Goal: Obtain resource: Obtain resource

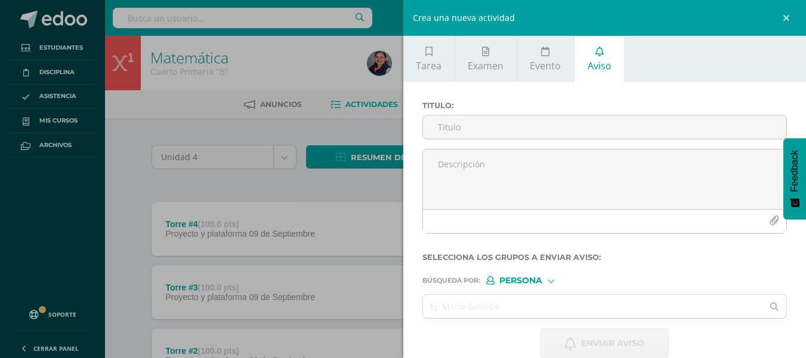
drag, startPoint x: 0, startPoint y: 0, endPoint x: 144, endPoint y: 158, distance: 213.4
click at [144, 158] on div "Crea una nueva actividad Tarea Examen Evento Aviso Título: Valor: 100.0 Fecha: …" at bounding box center [403, 179] width 806 height 358
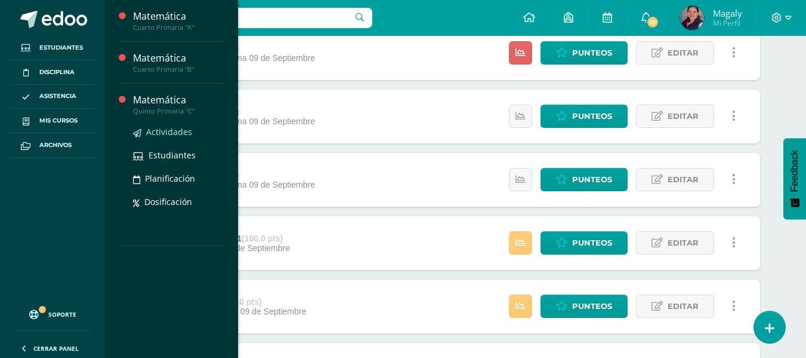
click at [149, 128] on span "Actividades" at bounding box center [169, 131] width 46 height 11
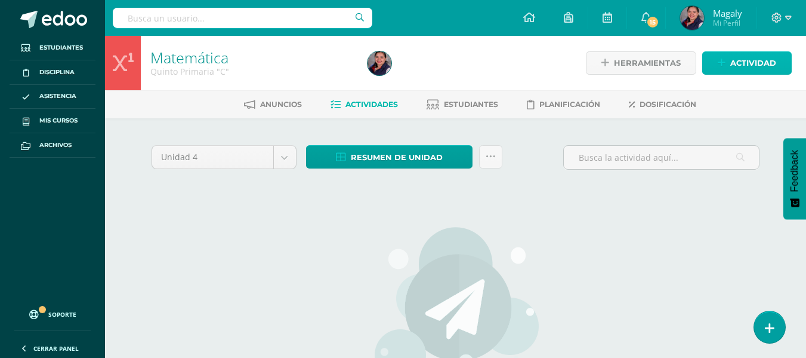
click at [747, 66] on span "Actividad" at bounding box center [754, 63] width 46 height 22
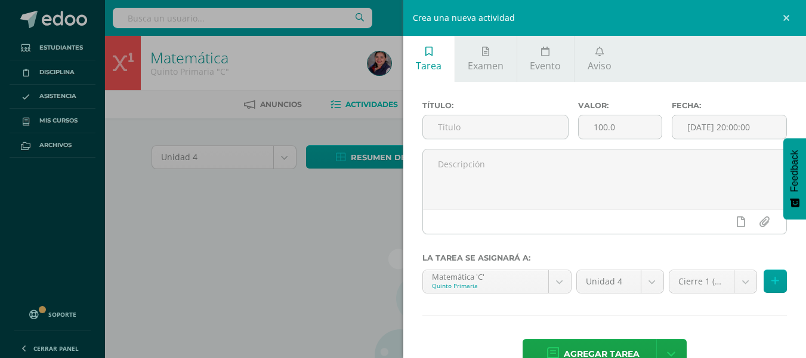
click at [260, 247] on div "Crea una nueva actividad Tarea Examen Evento Aviso Título: Valor: 100.0 Fecha: …" at bounding box center [403, 179] width 806 height 358
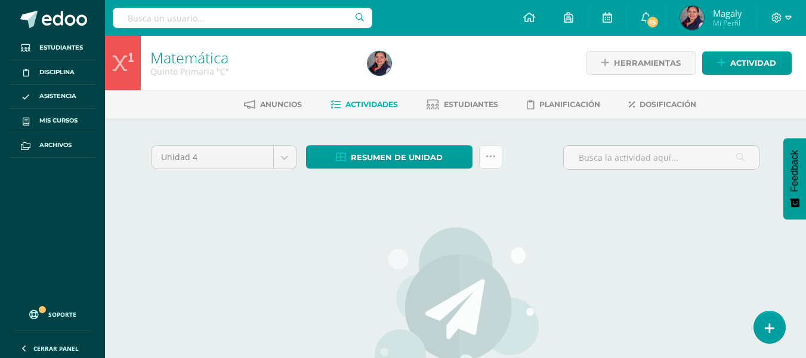
click at [492, 158] on icon at bounding box center [491, 157] width 10 height 10
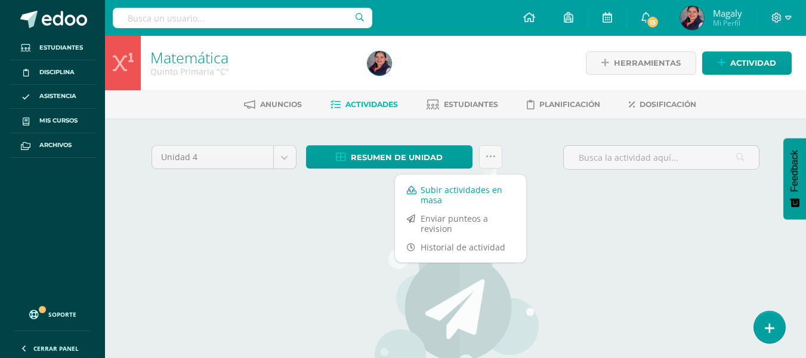
click at [465, 192] on link "Subir actividades en masa" at bounding box center [460, 194] width 131 height 29
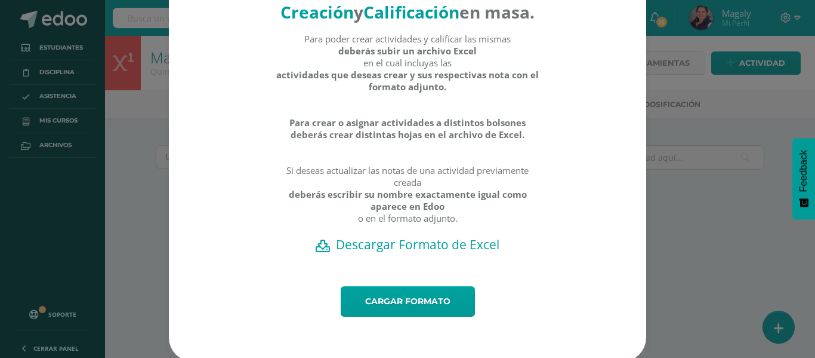
scroll to position [67, 0]
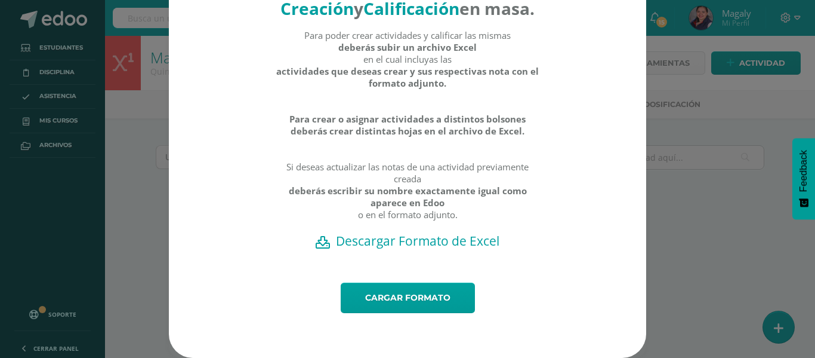
click at [420, 242] on h2 "Descargar Formato de Excel" at bounding box center [408, 240] width 436 height 17
click at [687, 280] on div "Creación y Calificación en masa. Para poder crear actividades y calificar las m…" at bounding box center [408, 156] width 806 height 402
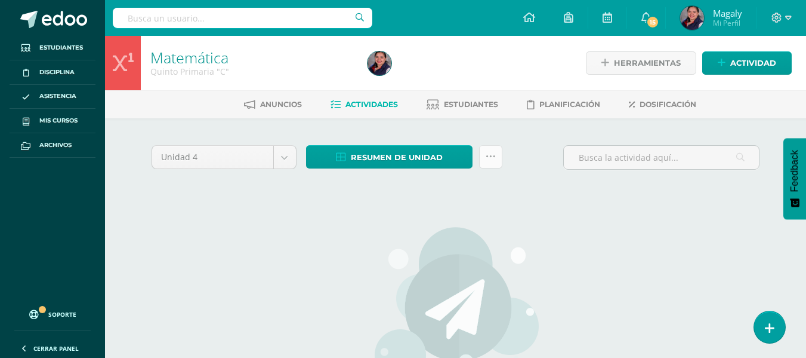
click at [494, 156] on icon at bounding box center [491, 157] width 10 height 10
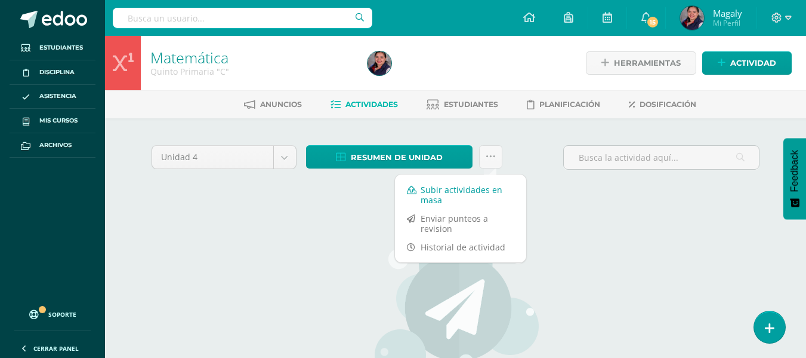
click at [431, 193] on link "Subir actividades en masa" at bounding box center [460, 194] width 131 height 29
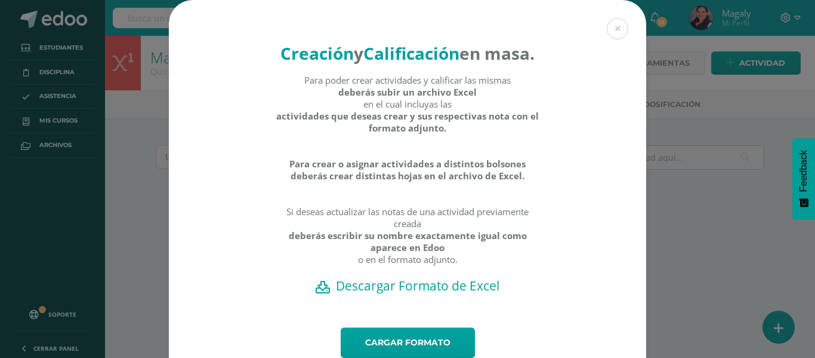
click at [414, 294] on h2 "Descargar Formato de Excel" at bounding box center [408, 285] width 436 height 17
click at [391, 352] on link "Cargar formato" at bounding box center [408, 342] width 134 height 30
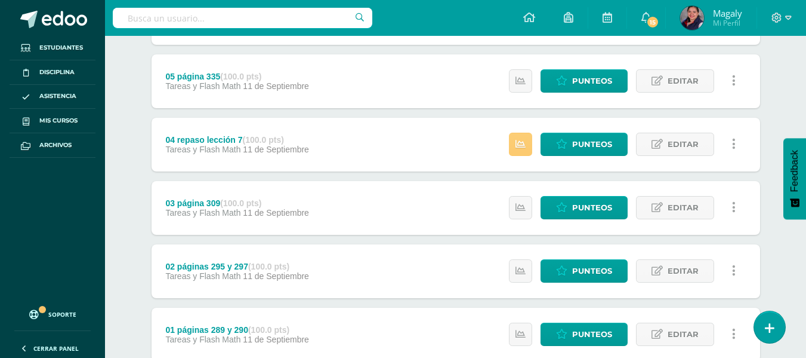
scroll to position [420, 0]
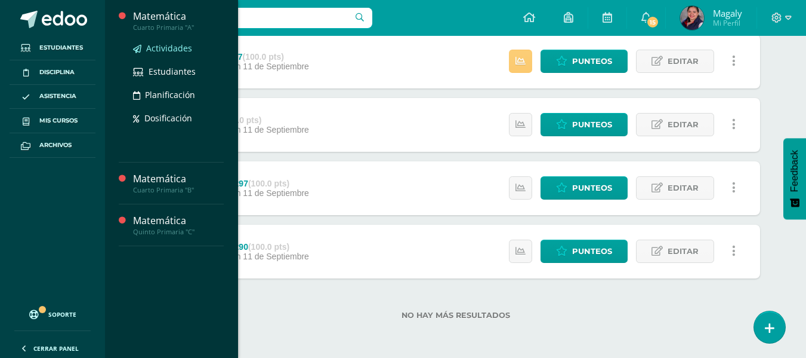
click at [156, 50] on span "Actividades" at bounding box center [169, 47] width 46 height 11
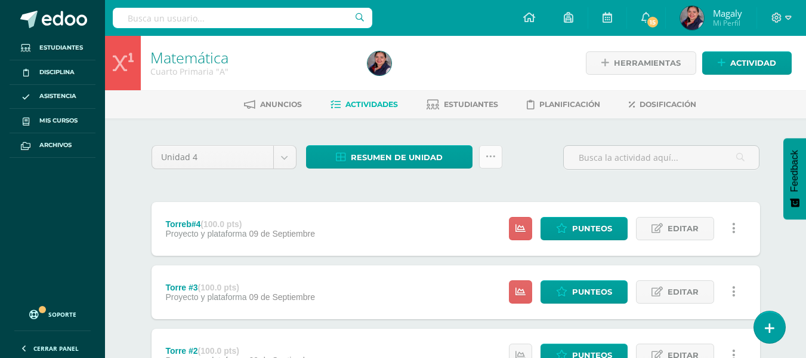
click at [497, 165] on link at bounding box center [490, 156] width 23 height 23
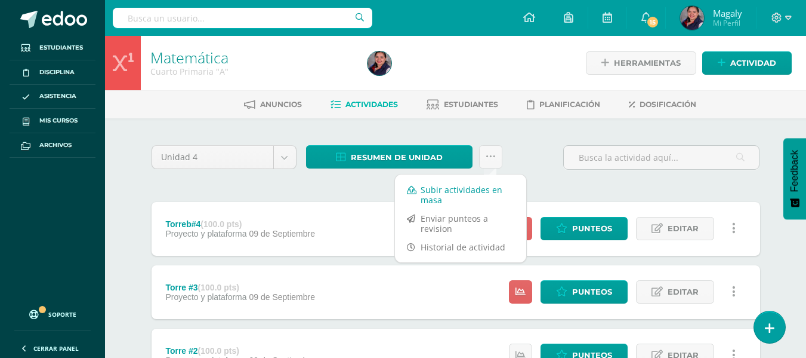
click at [440, 186] on link "Subir actividades en masa" at bounding box center [460, 194] width 131 height 29
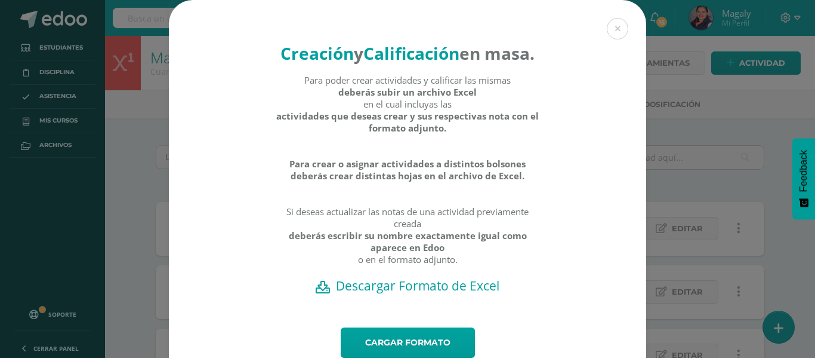
click at [411, 294] on h2 "Descargar Formato de Excel" at bounding box center [408, 285] width 436 height 17
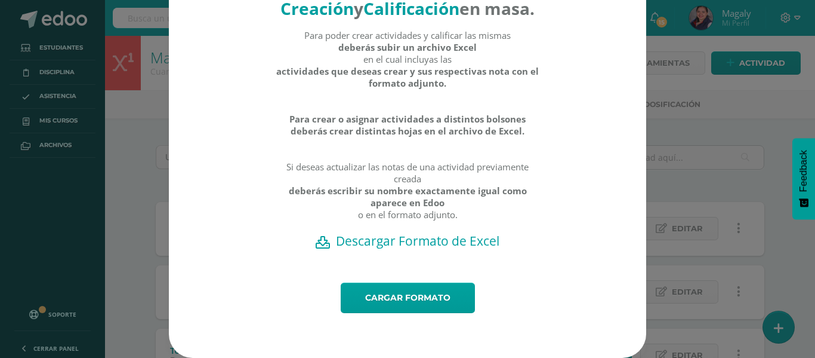
scroll to position [67, 0]
click at [451, 242] on h2 "Descargar Formato de Excel" at bounding box center [408, 240] width 436 height 17
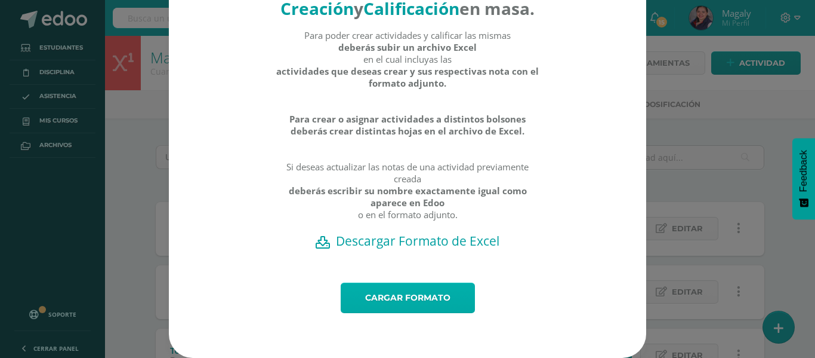
click at [392, 300] on link "Cargar formato" at bounding box center [408, 297] width 134 height 30
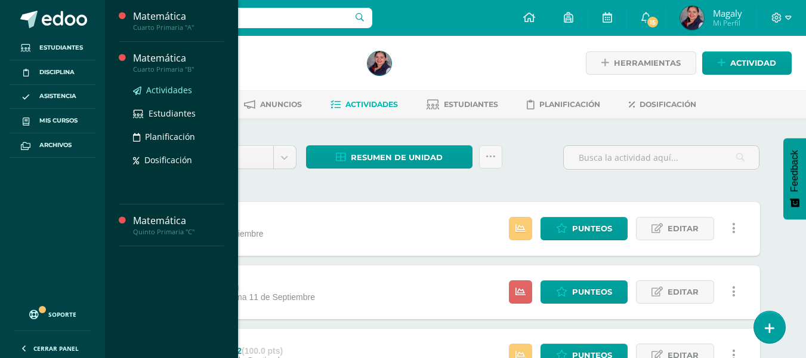
click at [154, 92] on span "Actividades" at bounding box center [169, 89] width 46 height 11
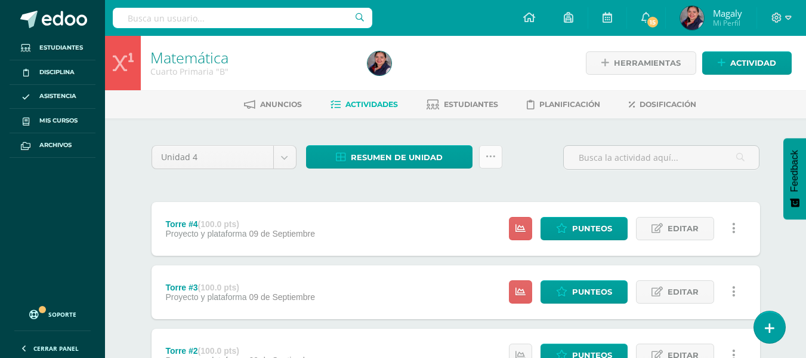
click at [492, 159] on icon at bounding box center [491, 157] width 10 height 10
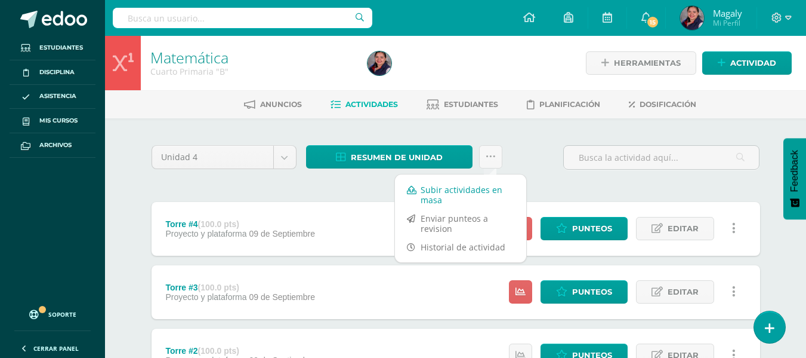
click at [476, 197] on link "Subir actividades en masa" at bounding box center [460, 194] width 131 height 29
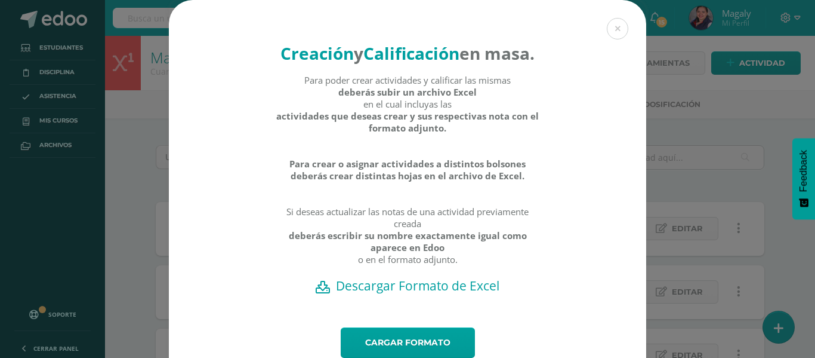
click at [411, 294] on h2 "Descargar Formato de Excel" at bounding box center [408, 285] width 436 height 17
click at [377, 352] on link "Cargar formato" at bounding box center [408, 342] width 134 height 30
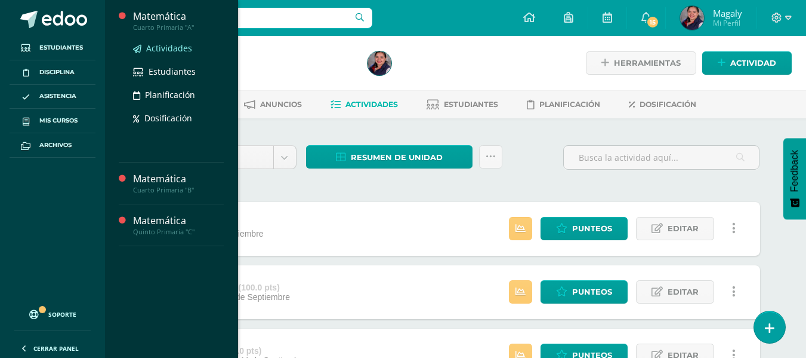
click at [167, 45] on span "Actividades" at bounding box center [169, 47] width 46 height 11
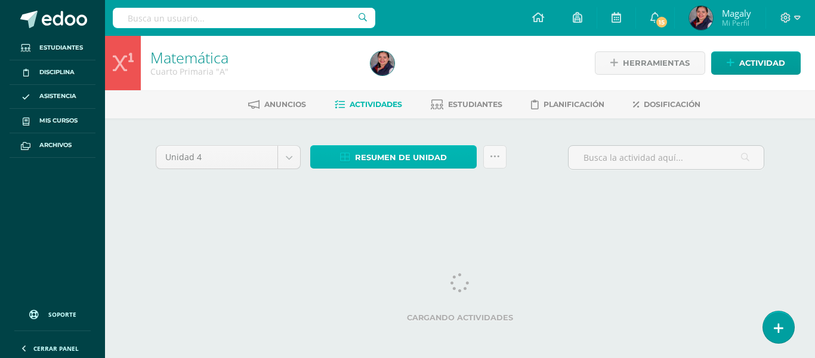
click at [392, 160] on span "Resumen de unidad" at bounding box center [401, 157] width 92 height 22
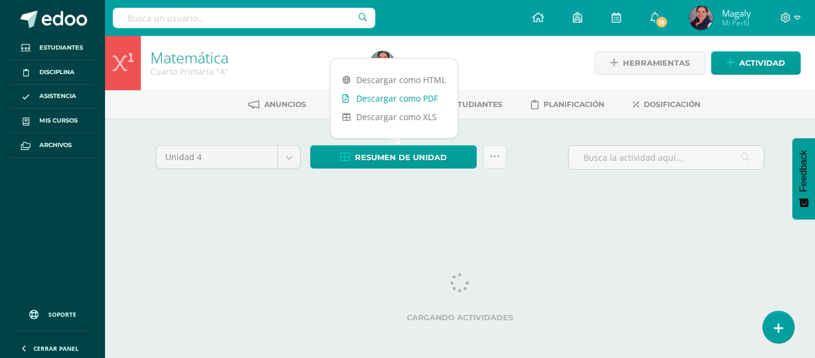
click at [404, 100] on link "Descargar como PDF" at bounding box center [394, 98] width 127 height 19
